Goal: Information Seeking & Learning: Learn about a topic

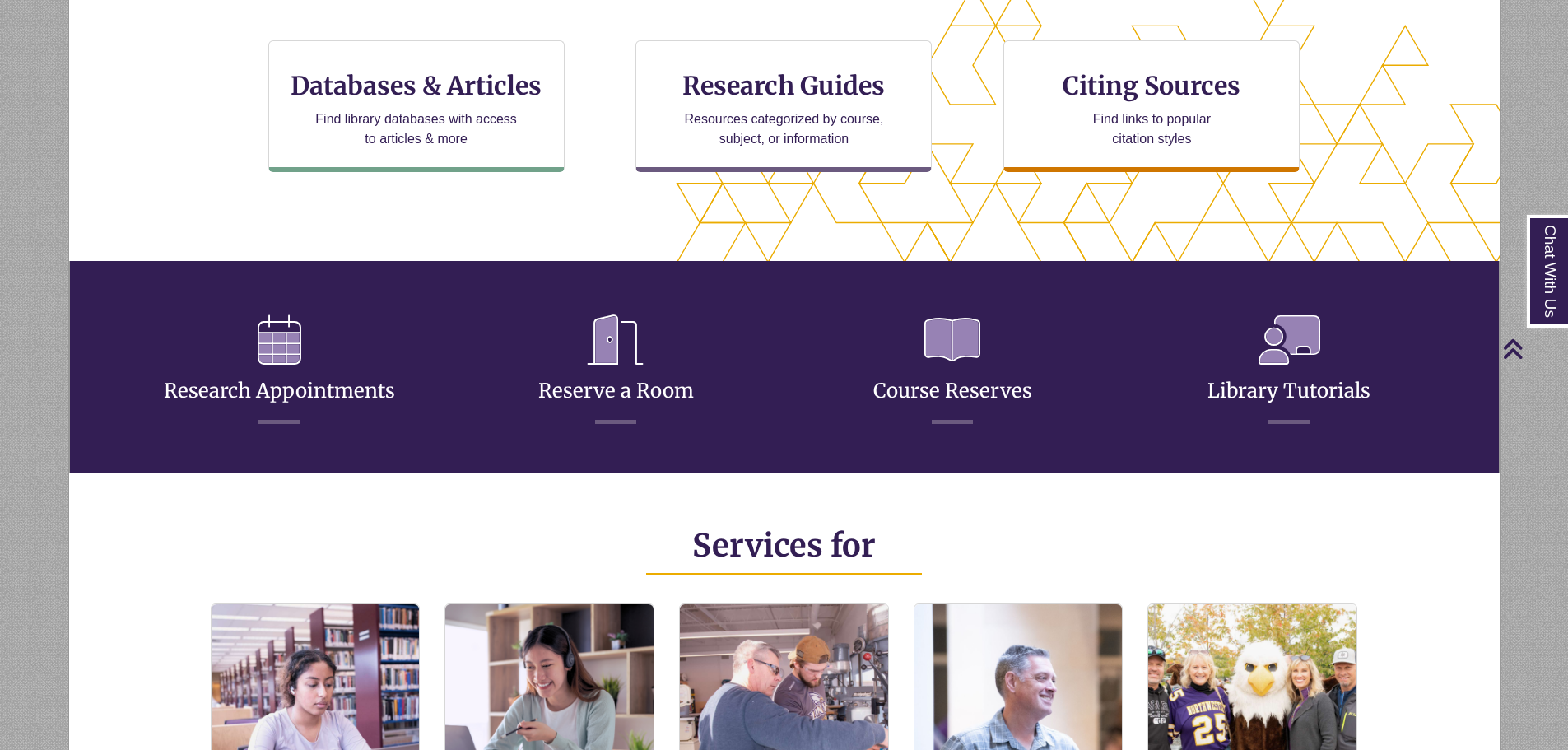
scroll to position [576, 0]
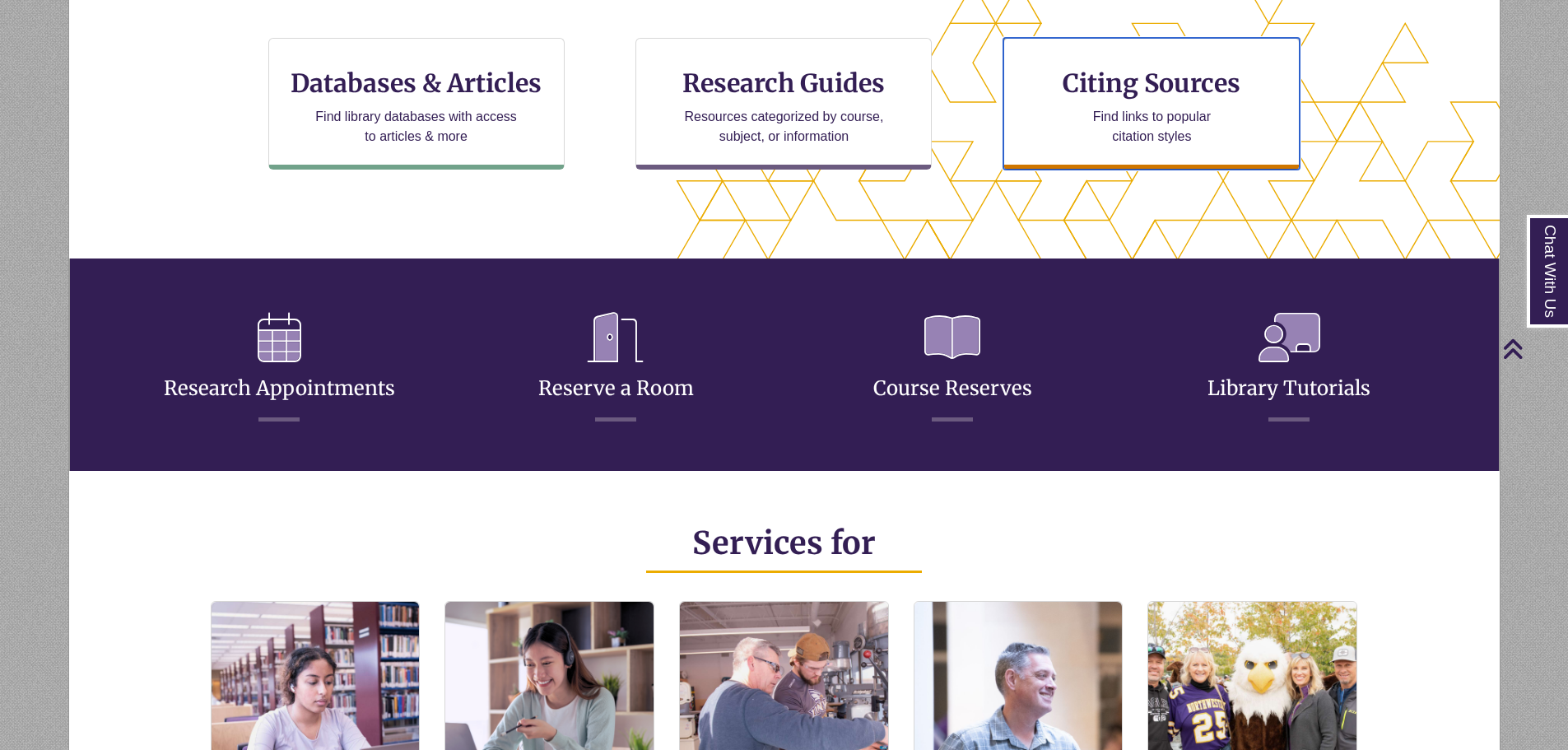
click at [1187, 78] on h3 "Citing Sources" at bounding box center [1153, 84] width 201 height 32
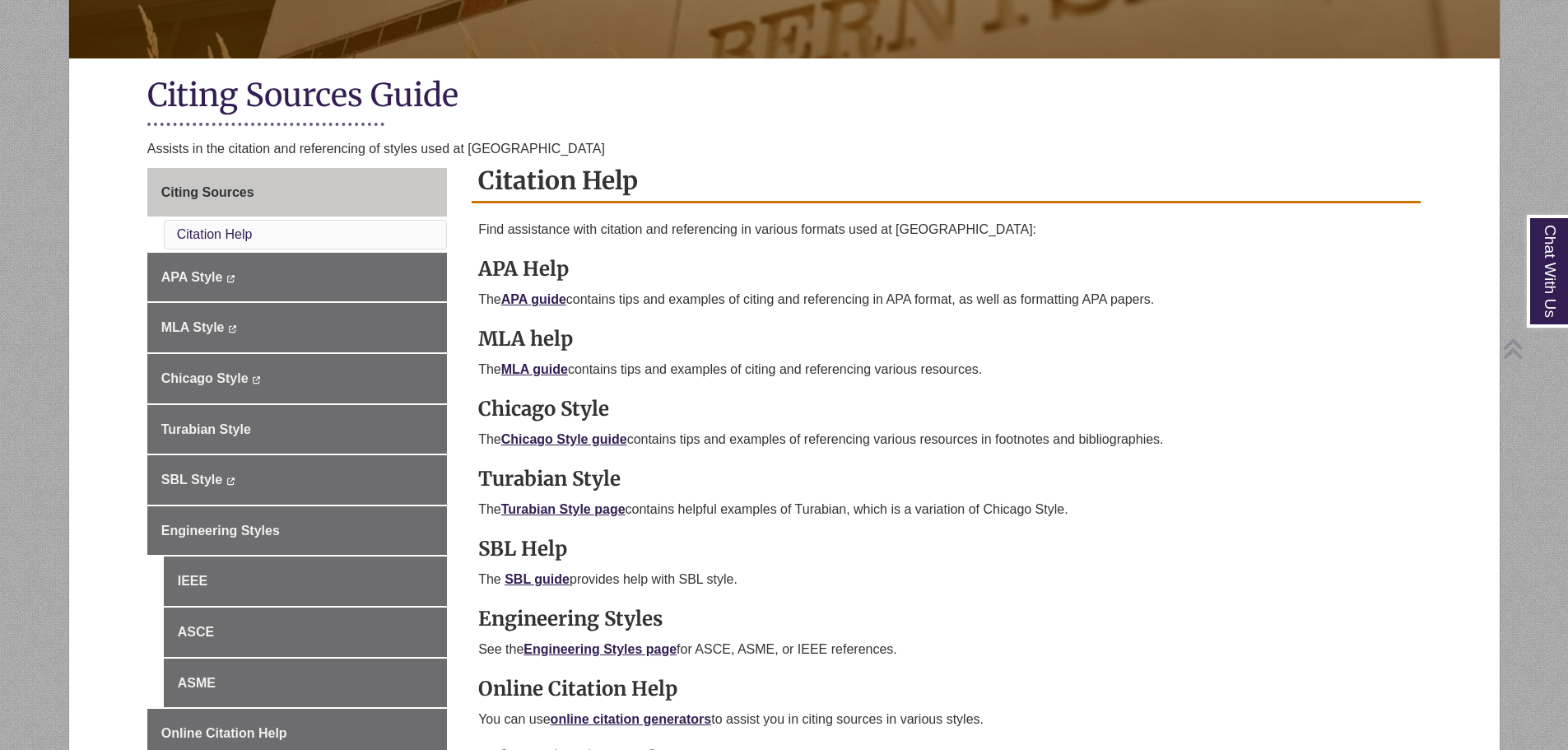
scroll to position [330, 0]
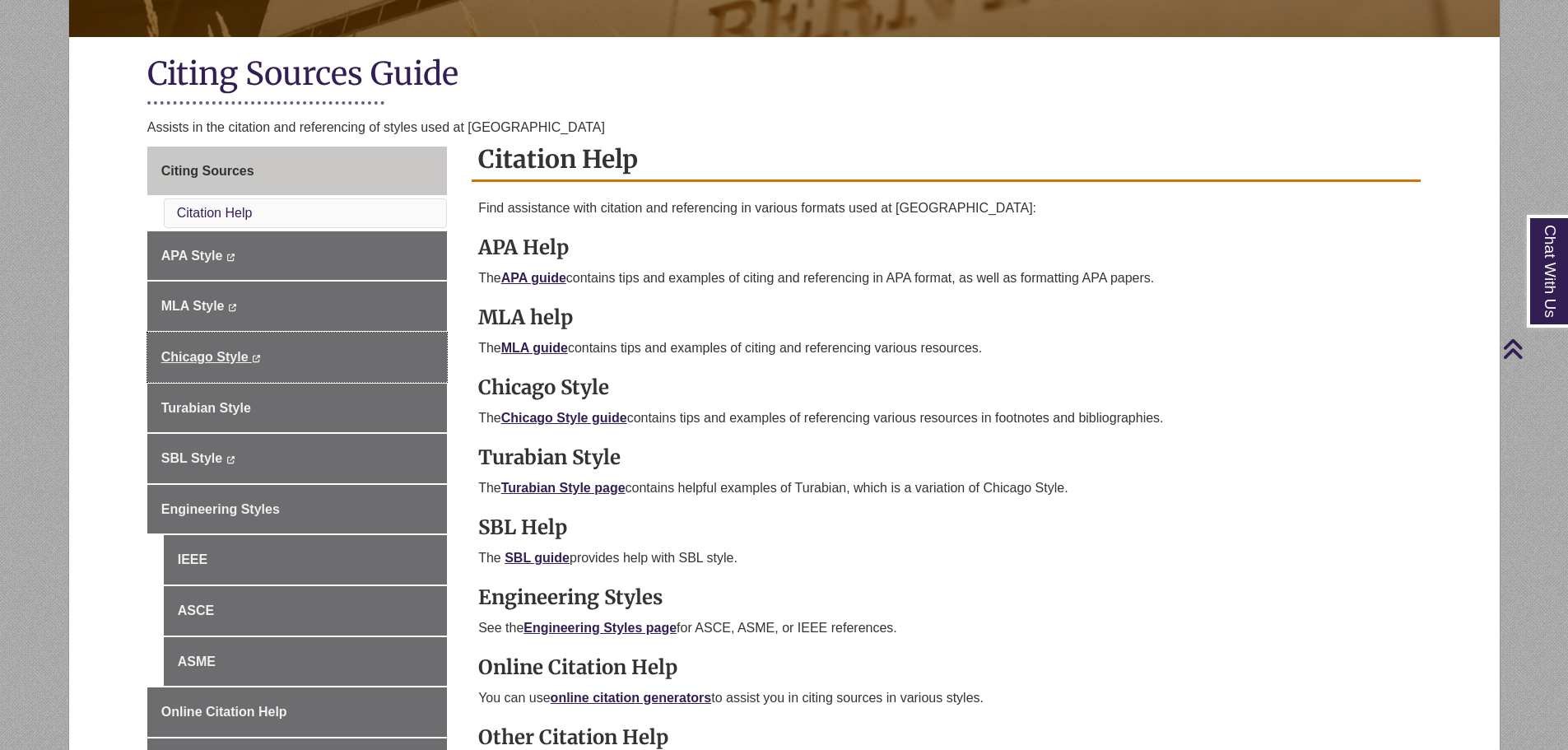
click at [341, 363] on link "Chicago Style This link opens in a new window This link opens in a new window" at bounding box center [297, 357] width 300 height 49
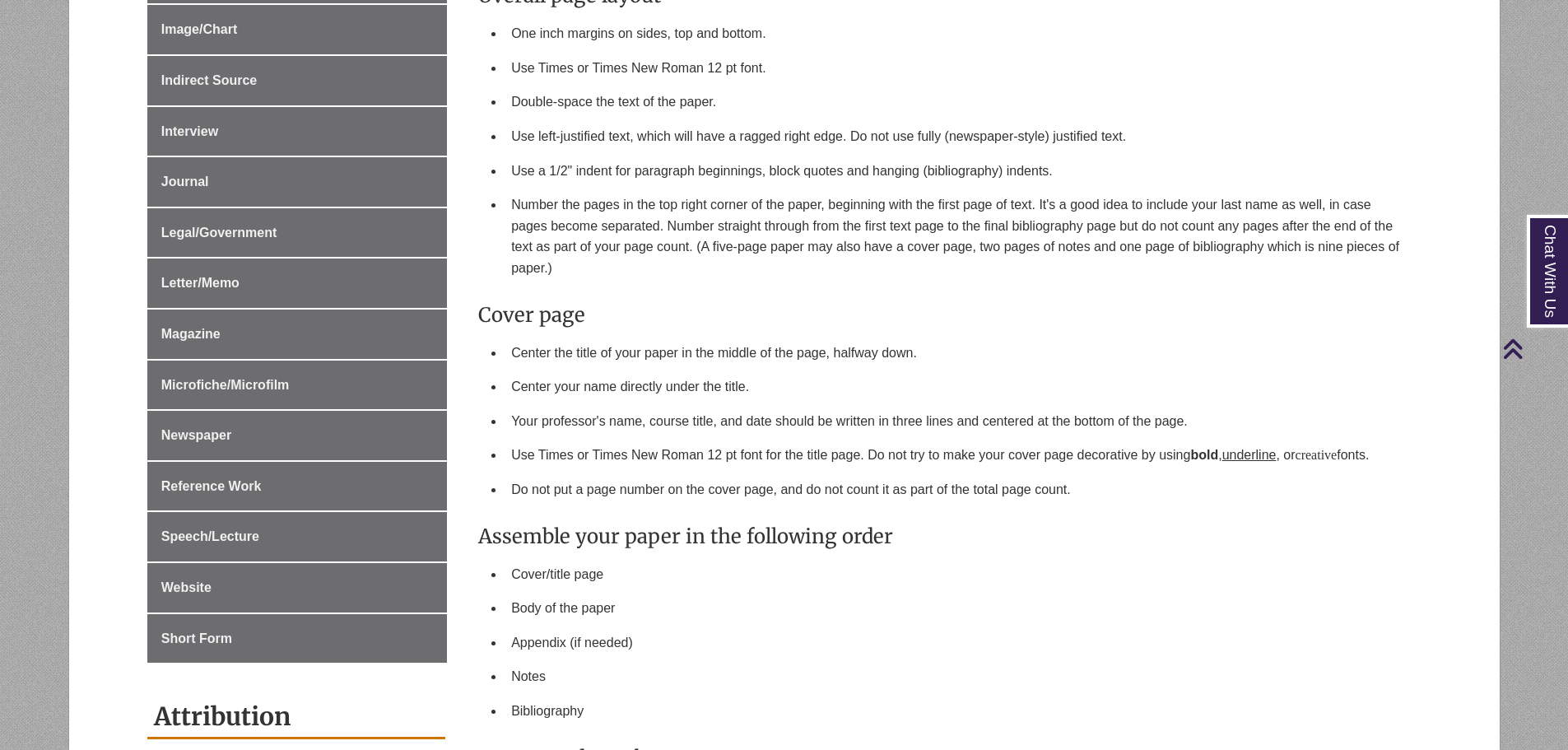
scroll to position [576, 0]
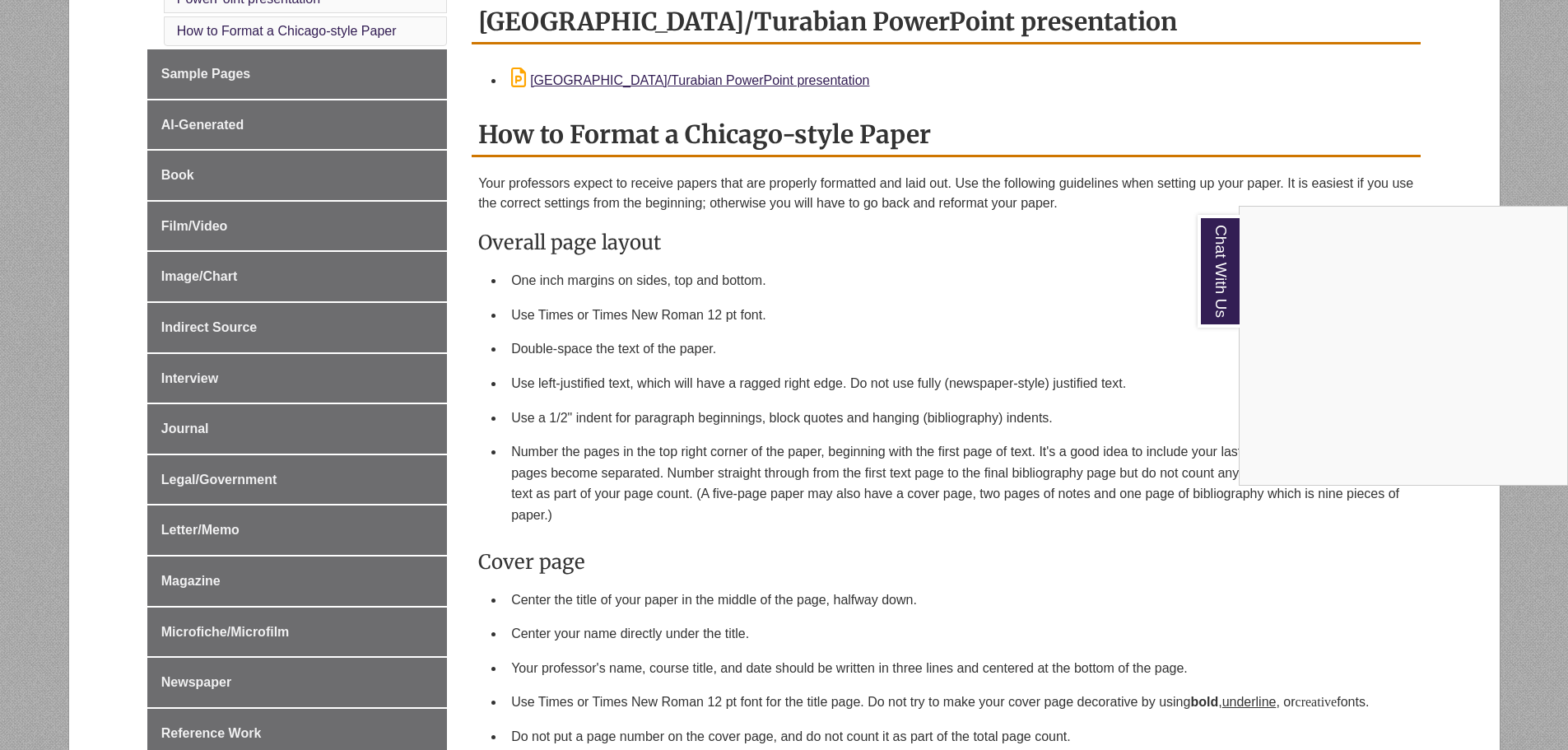
click at [944, 277] on div "Chat With Us" at bounding box center [784, 375] width 1568 height 750
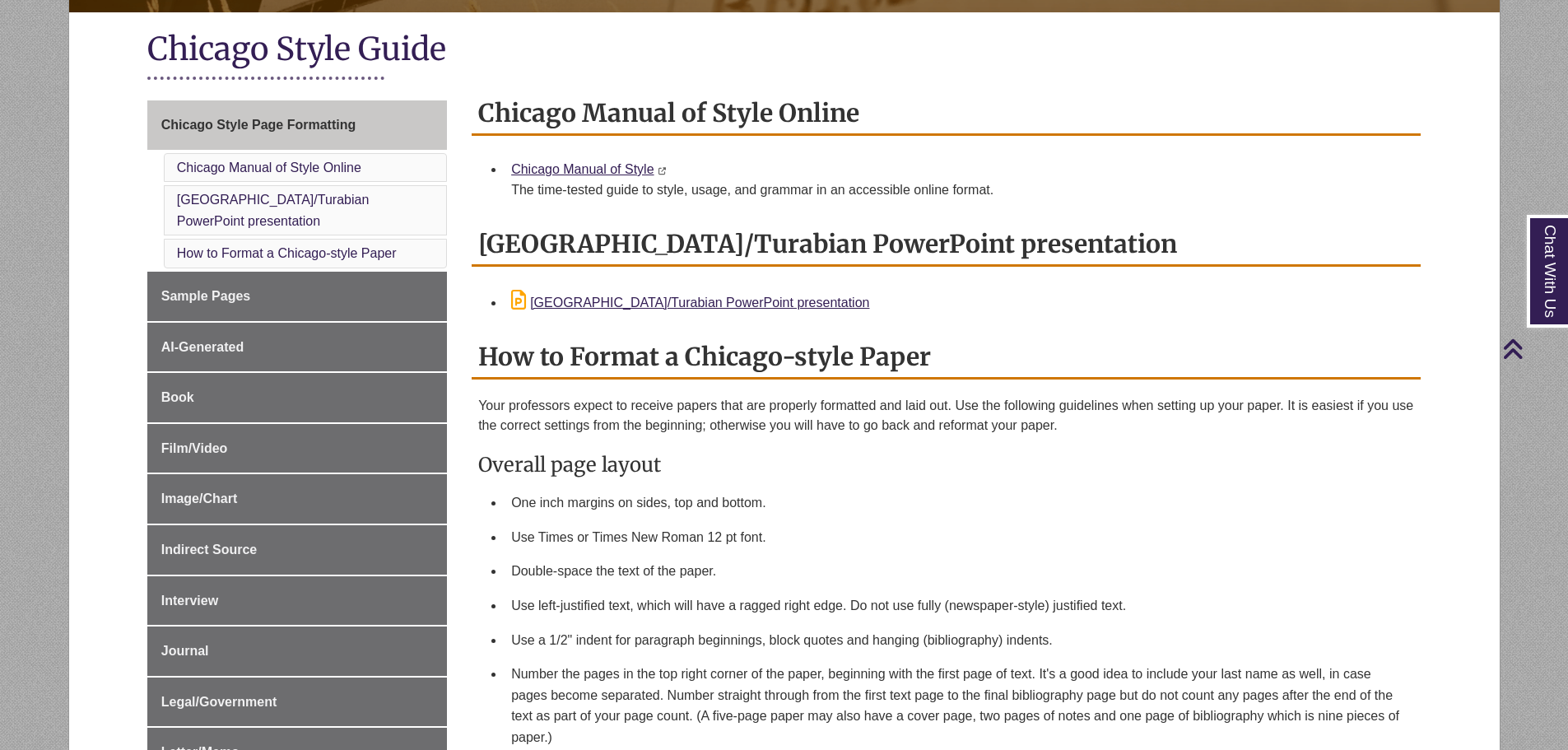
scroll to position [330, 0]
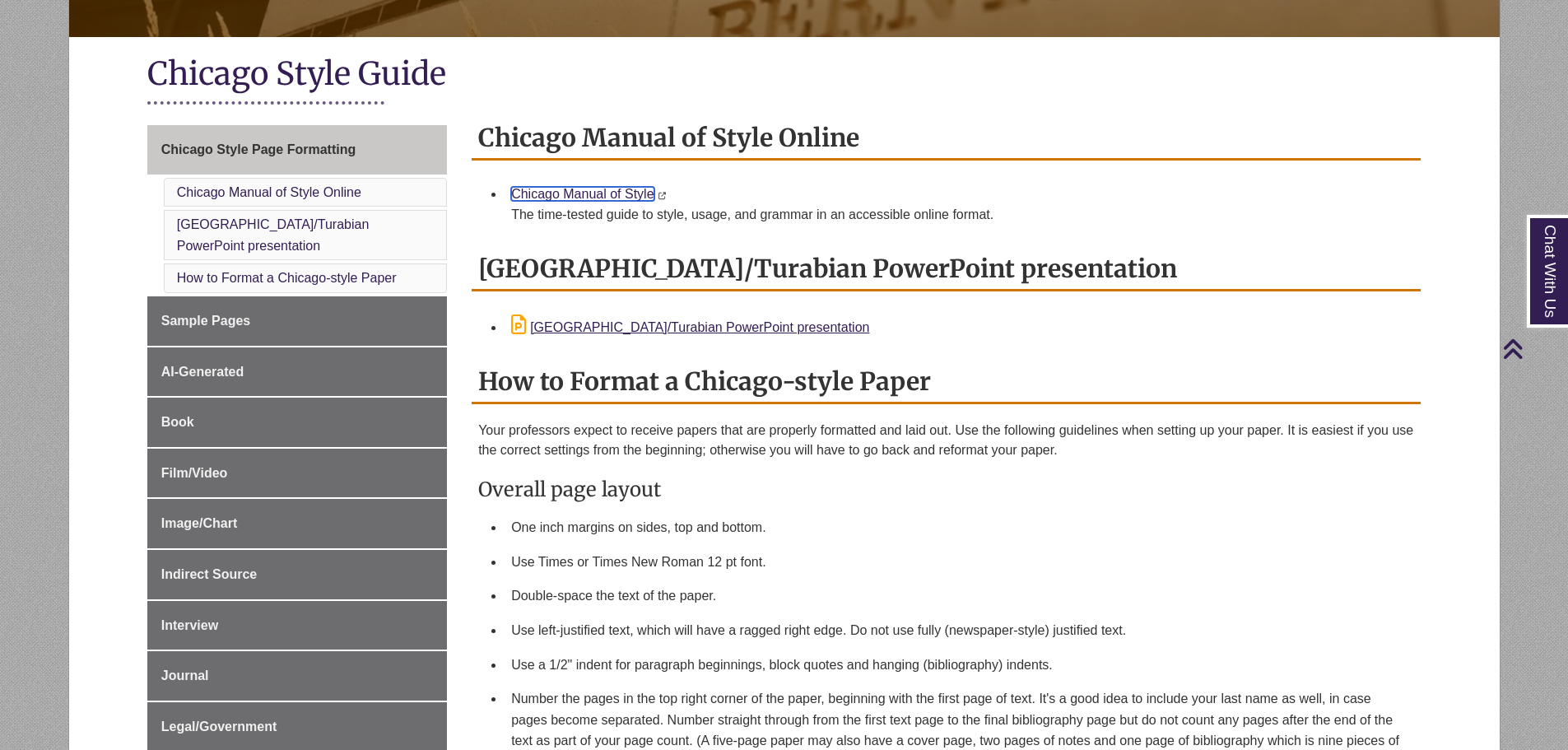
click at [646, 193] on link "Chicago Manual of Style" at bounding box center [581, 193] width 142 height 14
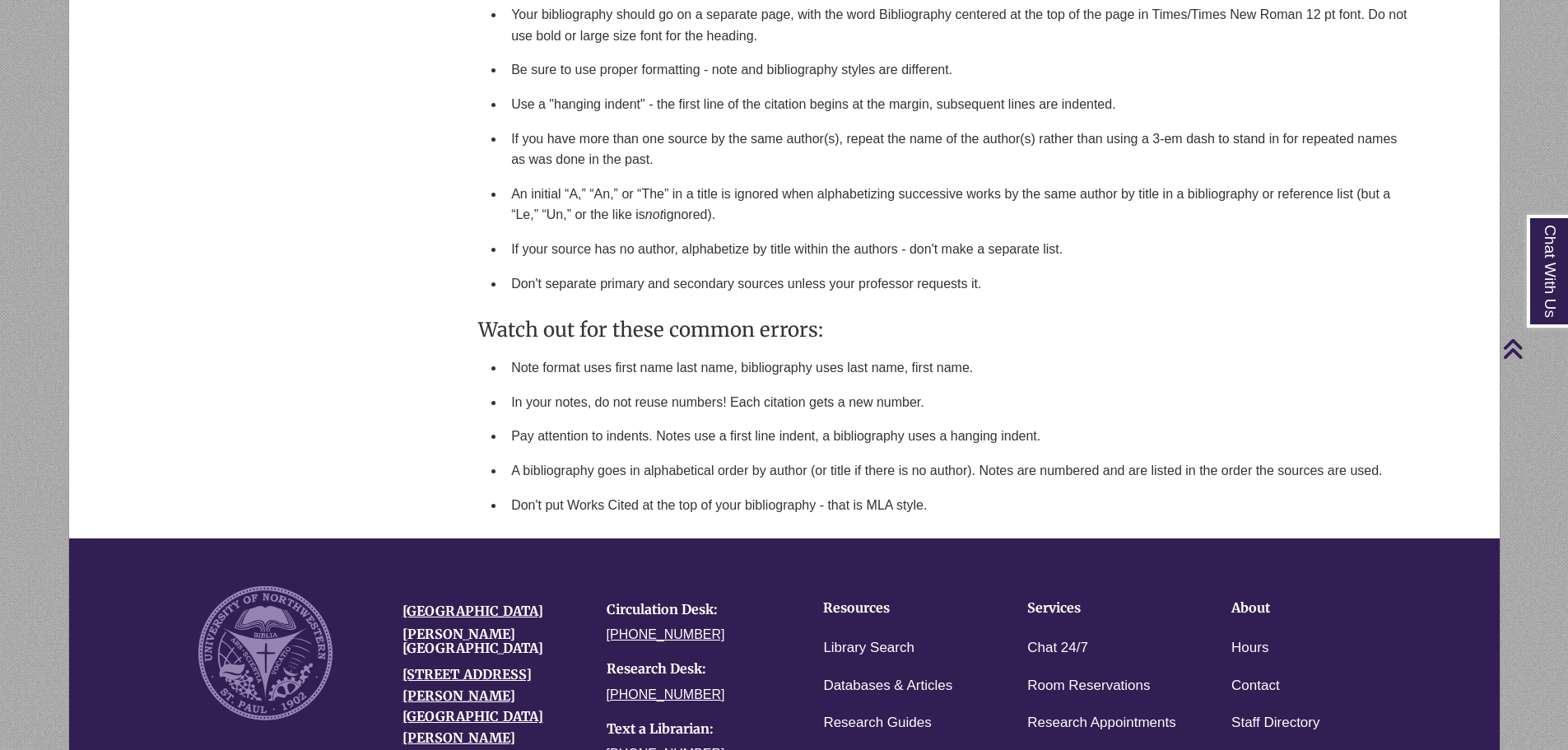
scroll to position [2307, 0]
